Goal: Find specific page/section: Find specific page/section

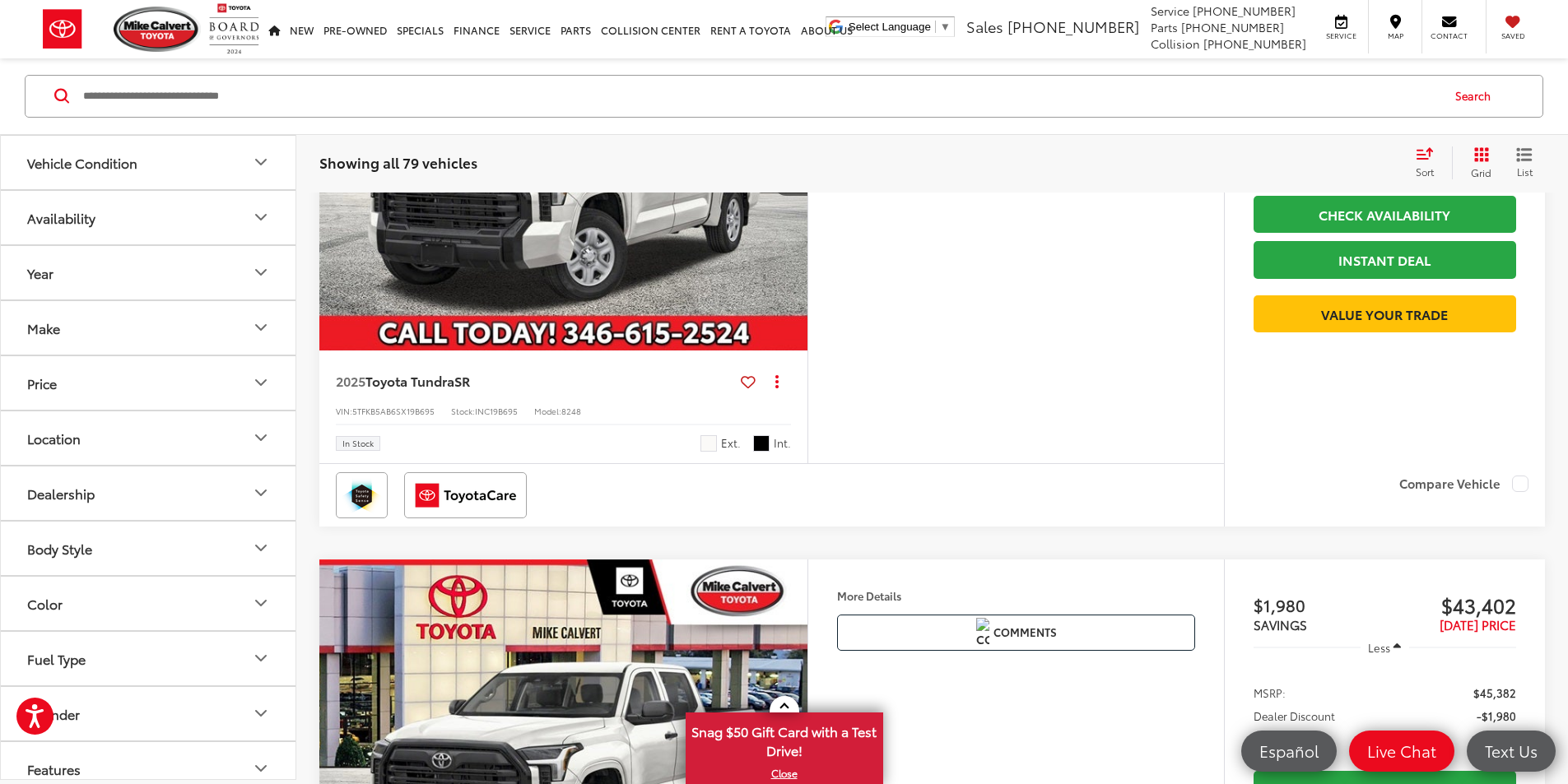
scroll to position [3373, 0]
click at [267, 331] on icon "Make" at bounding box center [260, 328] width 19 height 19
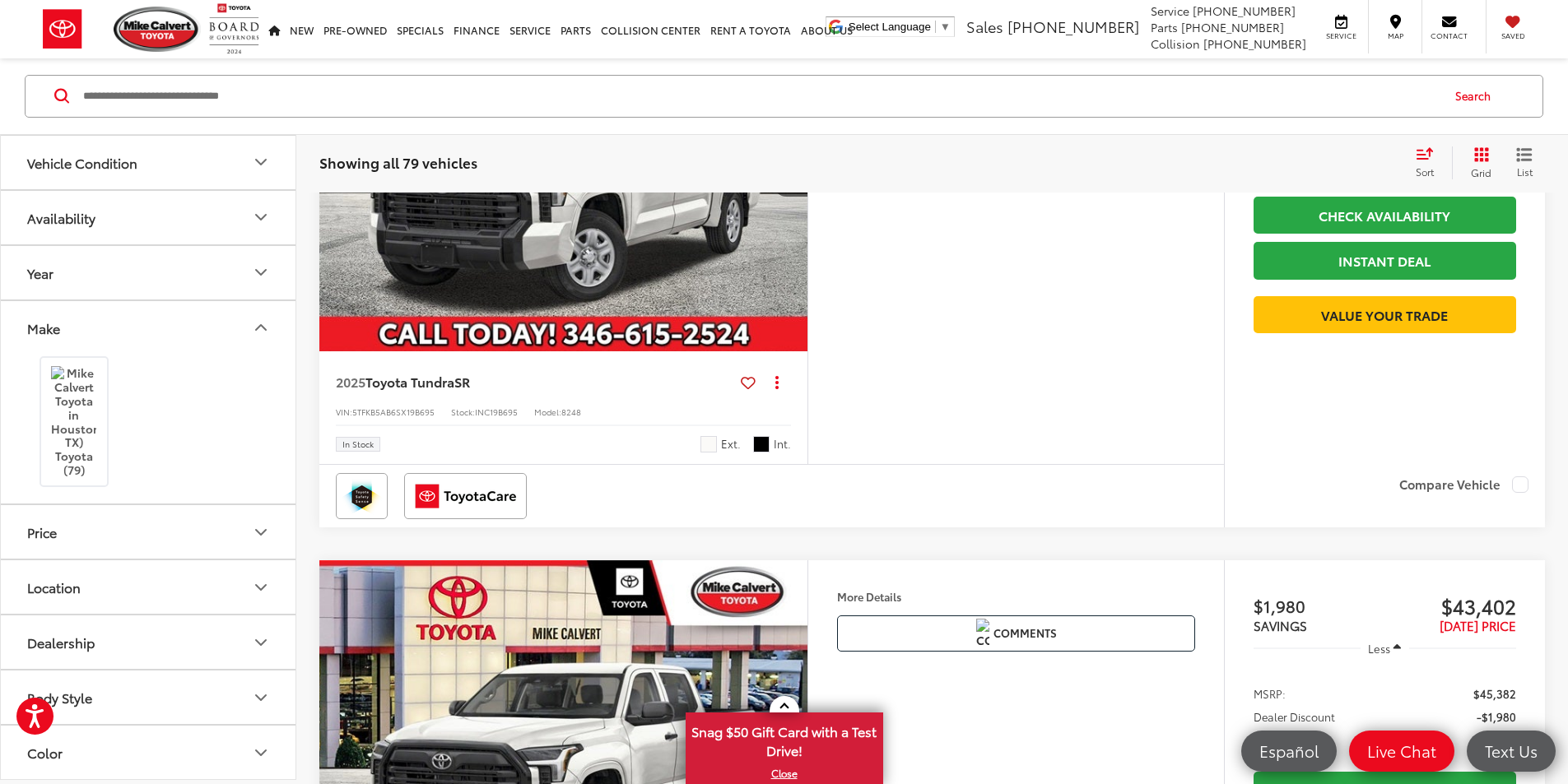
click at [210, 374] on div "Toyota (79)" at bounding box center [147, 422] width 255 height 135
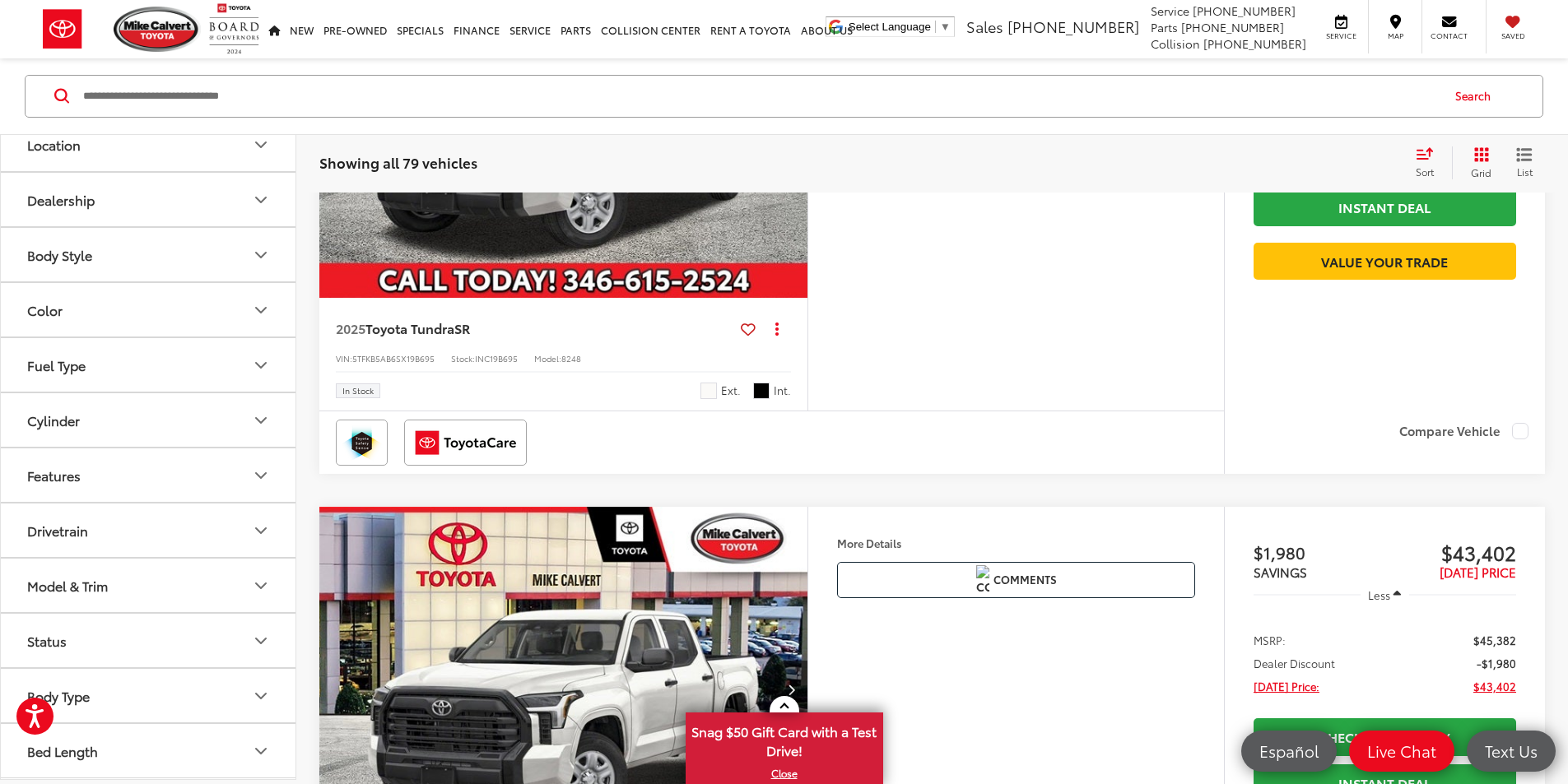
scroll to position [3456, 0]
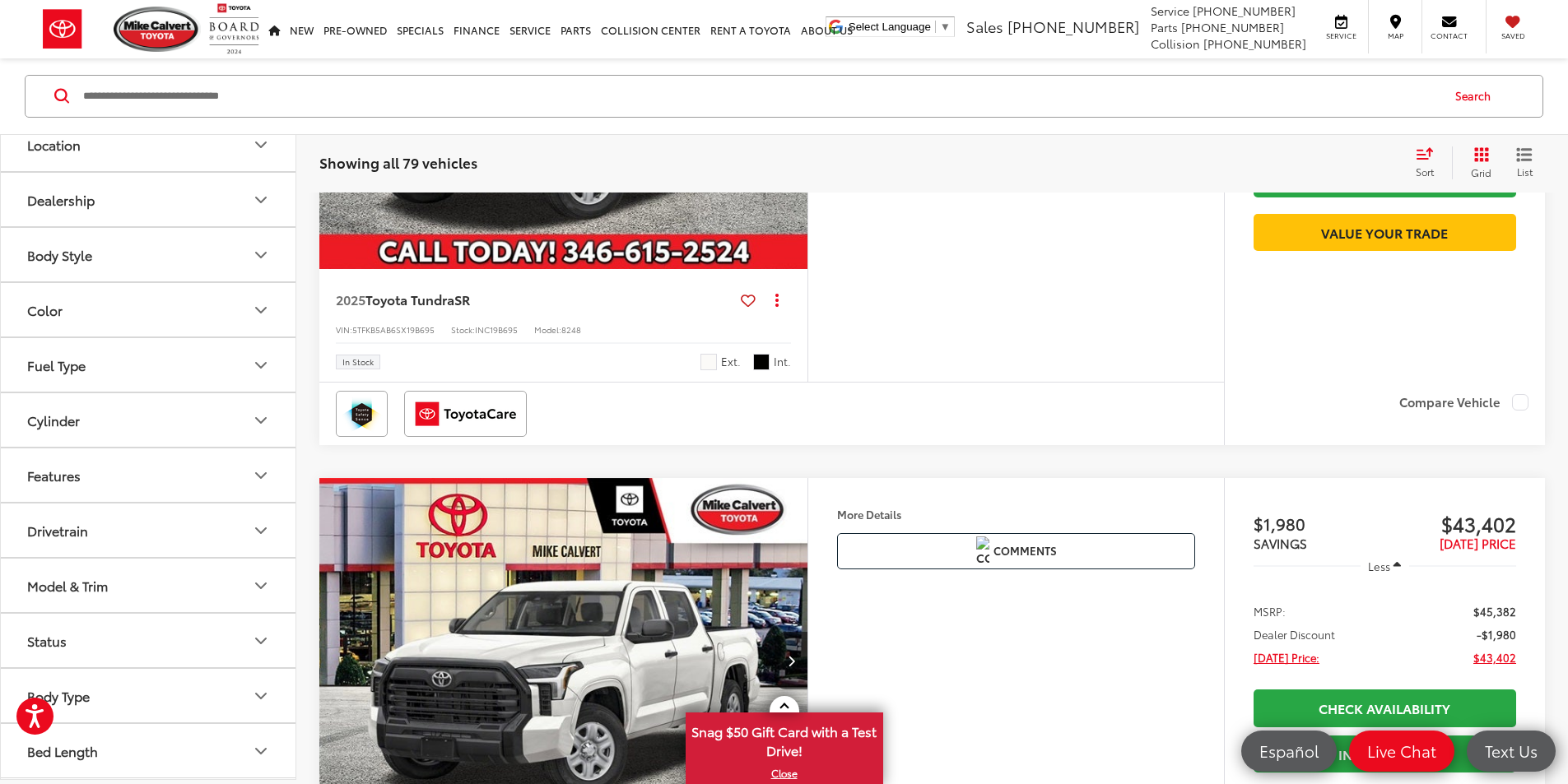
click at [237, 592] on button "Model & Trim" at bounding box center [149, 586] width 296 height 53
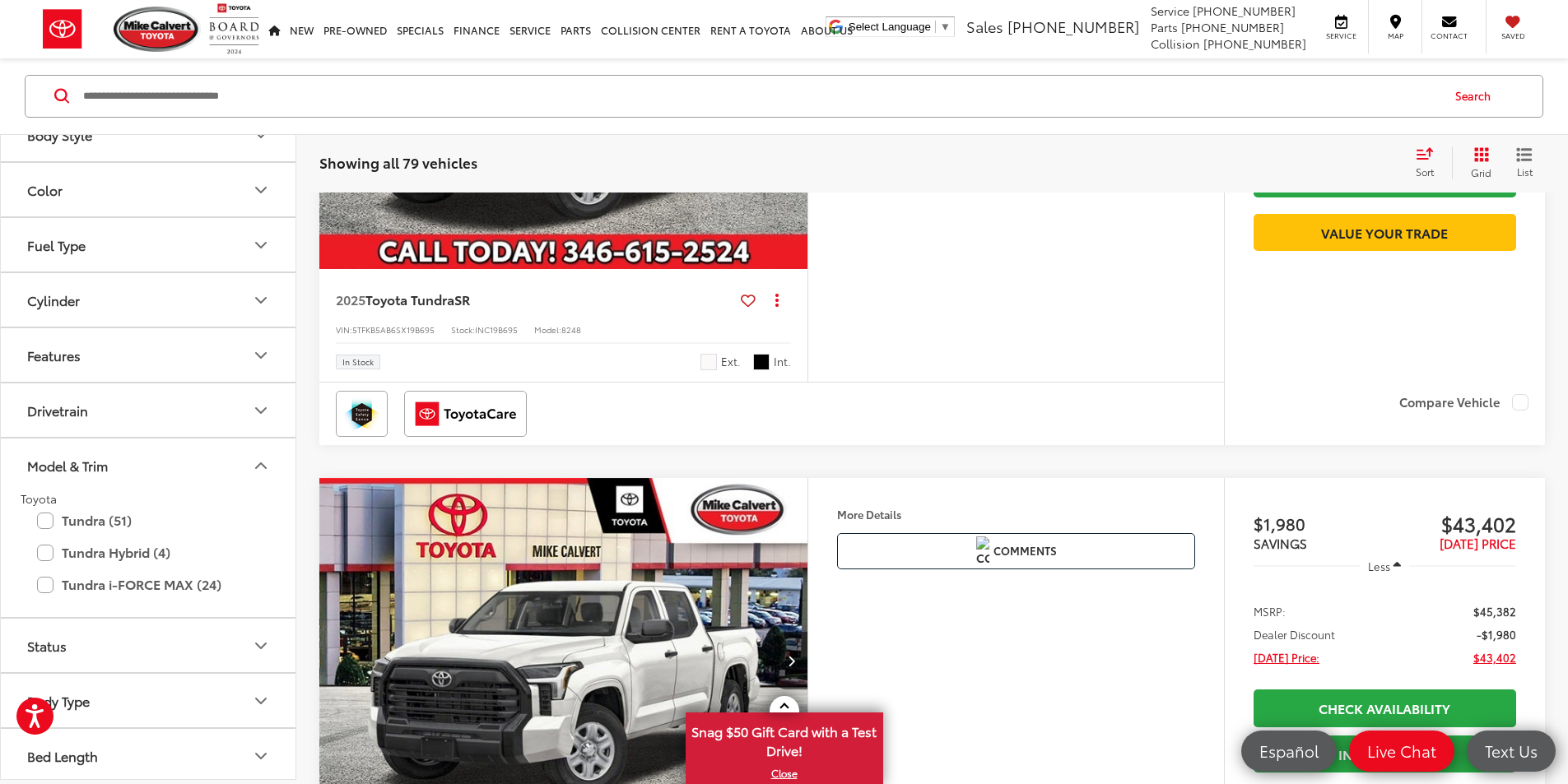
scroll to position [568, 0]
click at [48, 511] on label "Tundra (51)" at bounding box center [148, 516] width 223 height 29
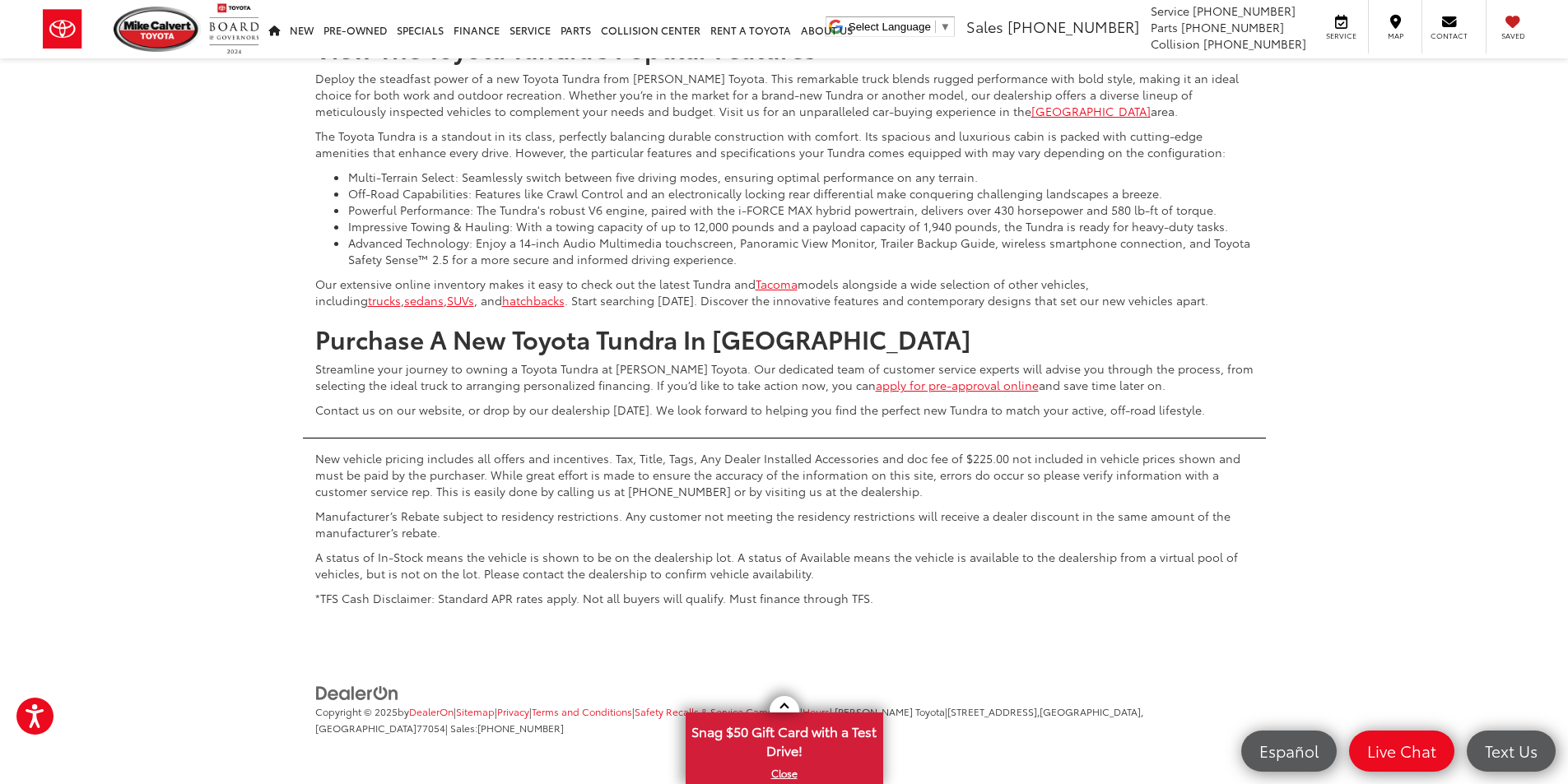
scroll to position [7918, 0]
click at [1505, 109] on button "Show: 96" at bounding box center [1499, 94] width 89 height 29
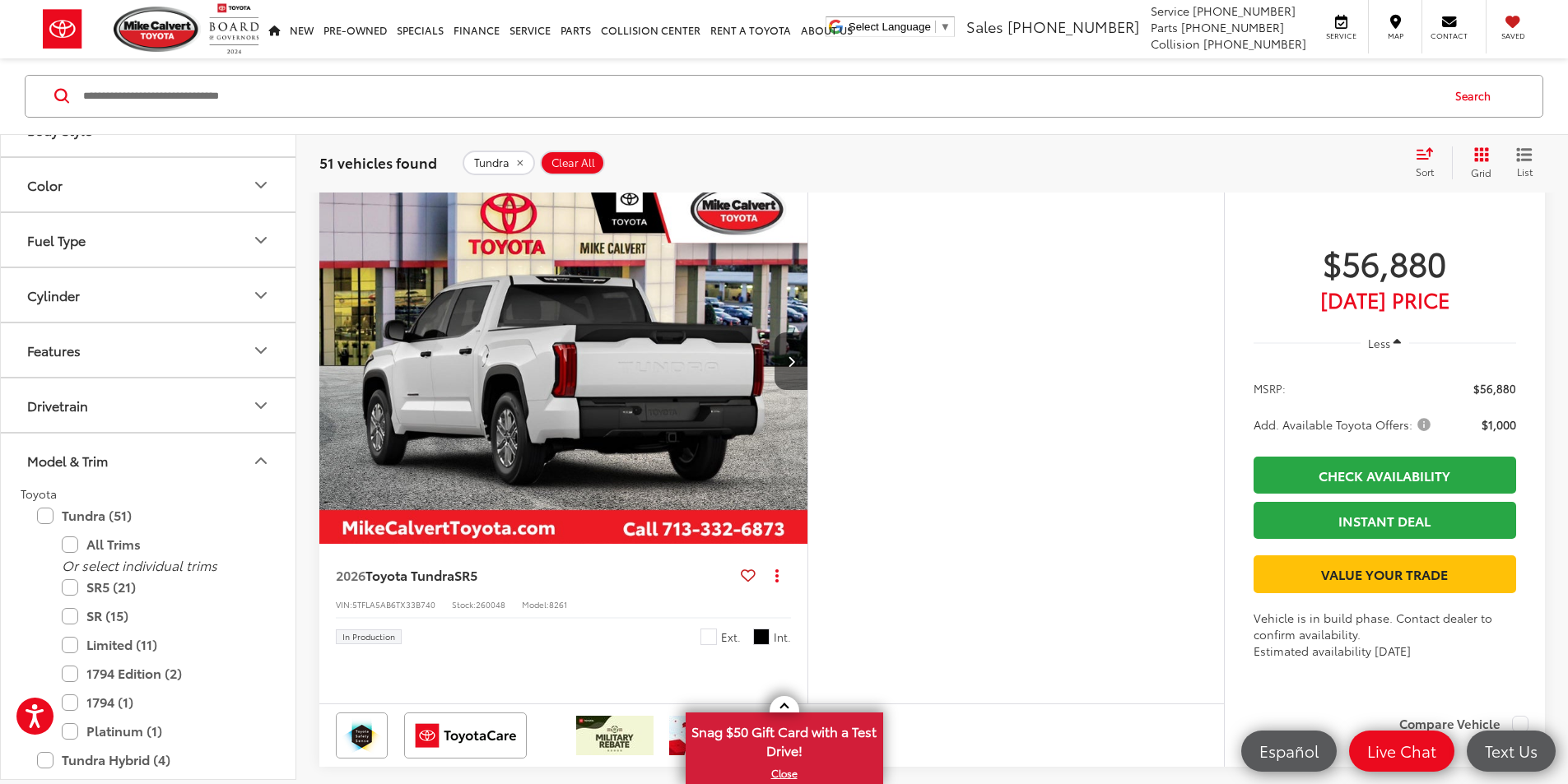
scroll to position [21745, 0]
